Goal: Transaction & Acquisition: Purchase product/service

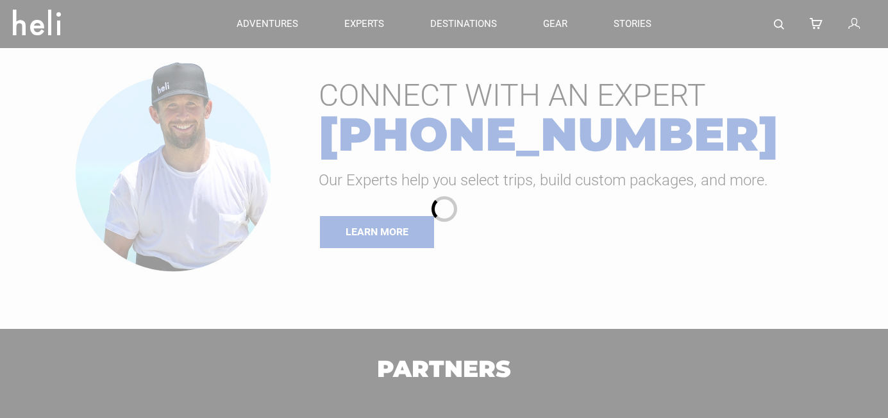
type input "Heli Skiing"
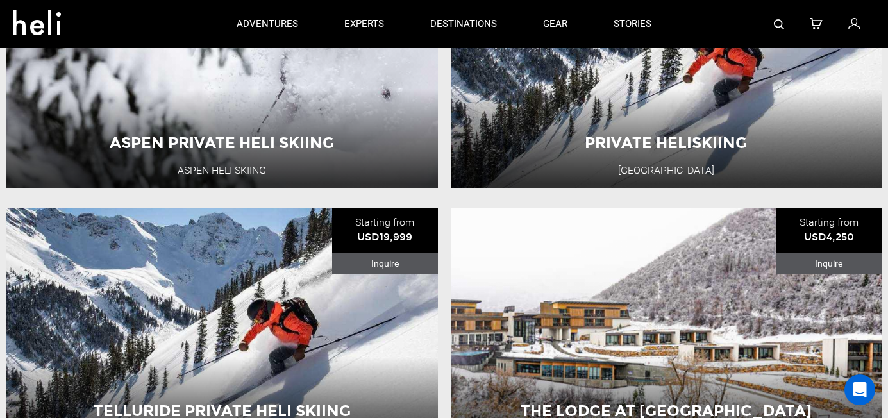
scroll to position [260, 0]
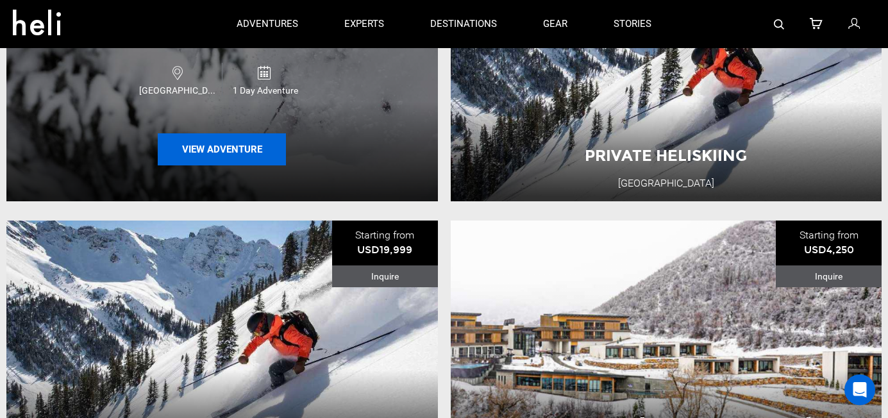
click at [226, 140] on button "View Adventure" at bounding box center [222, 149] width 128 height 32
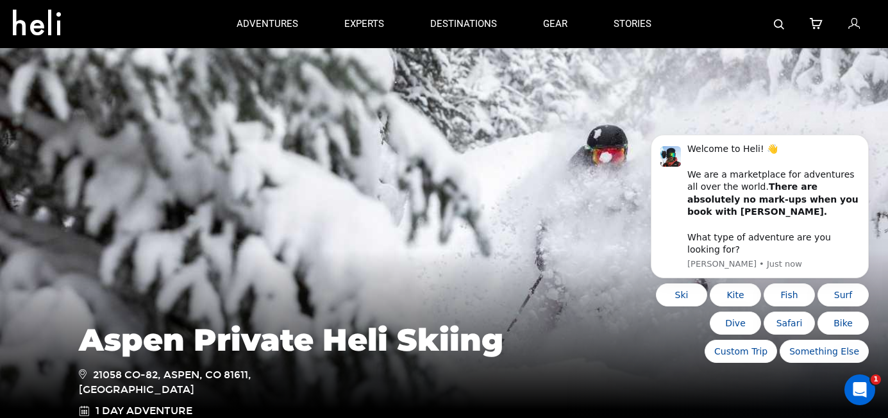
type input "Heli Skiing"
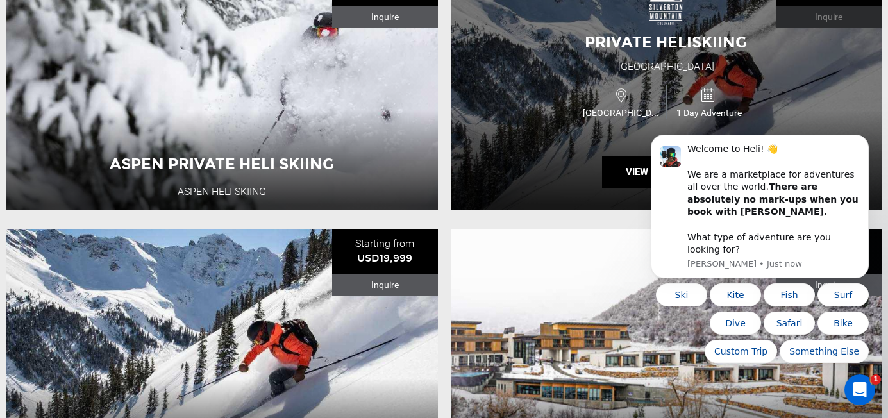
scroll to position [255, 0]
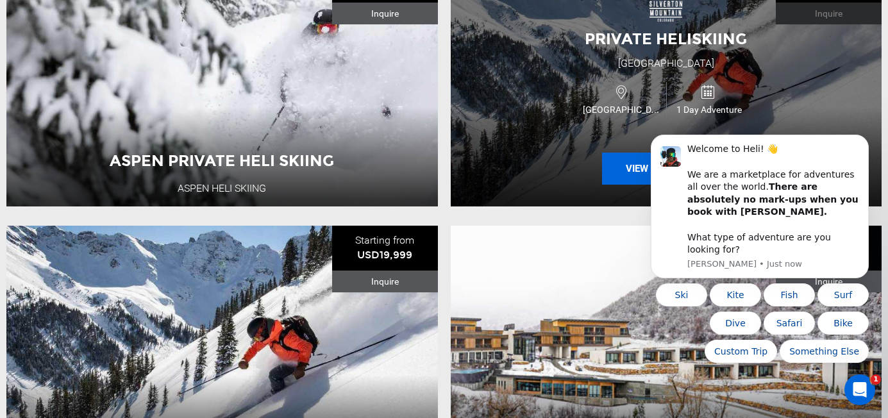
click at [634, 167] on button "View Adventure" at bounding box center [666, 169] width 128 height 32
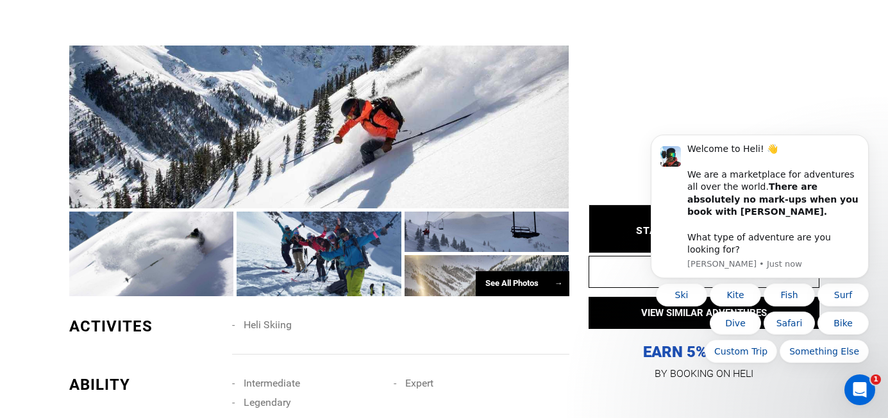
scroll to position [803, 0]
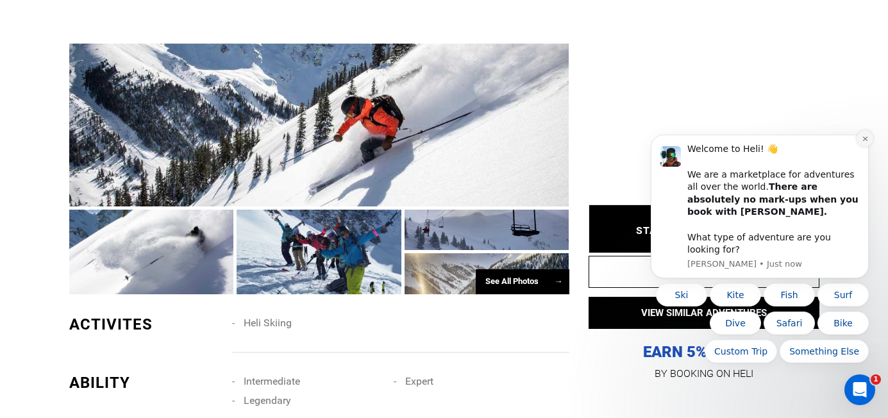
click at [863, 142] on icon "Dismiss notification" at bounding box center [865, 138] width 7 height 7
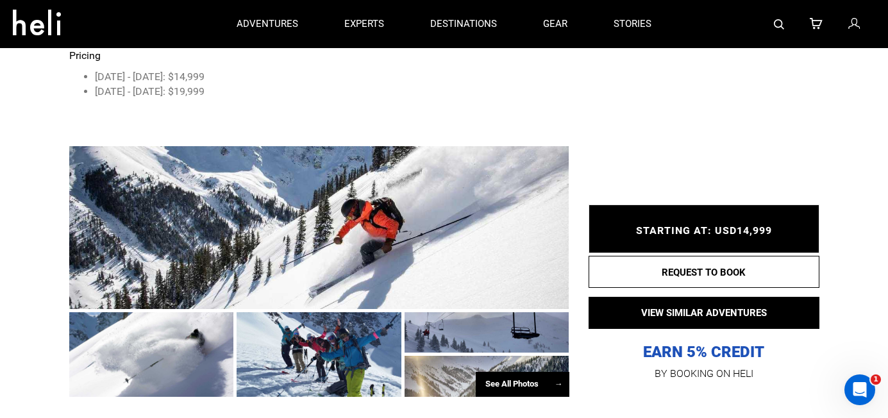
scroll to position [699, 0]
